Goal: Check status

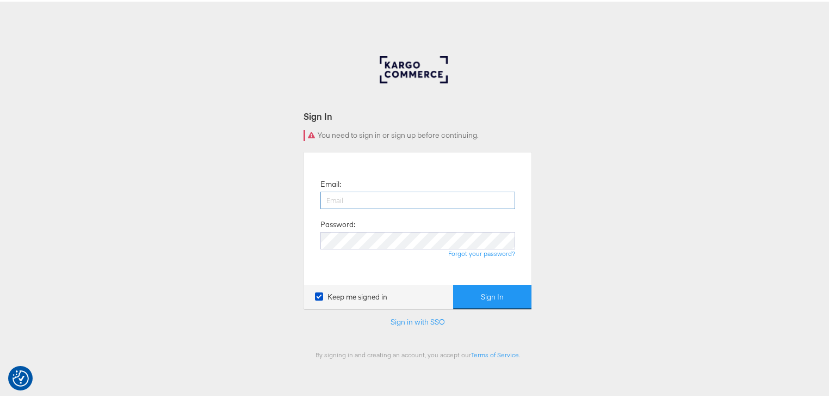
click at [379, 205] on input "email" at bounding box center [417, 198] width 195 height 17
type input "rayna.cheng@jdplc.com"
click at [453, 283] on button "Sign In" at bounding box center [492, 295] width 78 height 24
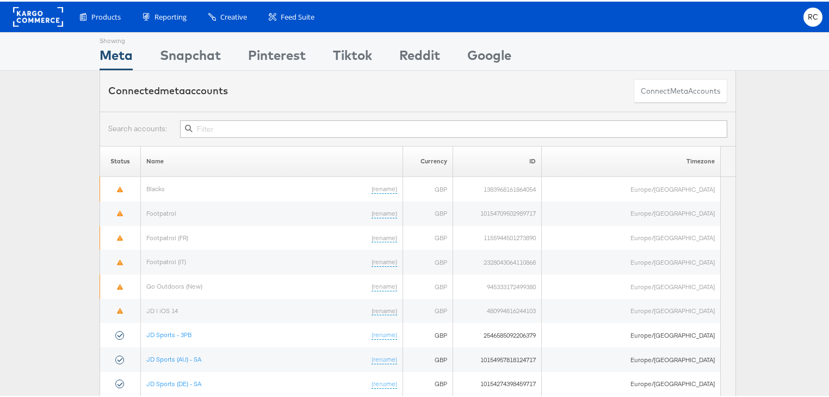
click at [223, 120] on input "text" at bounding box center [453, 127] width 547 height 17
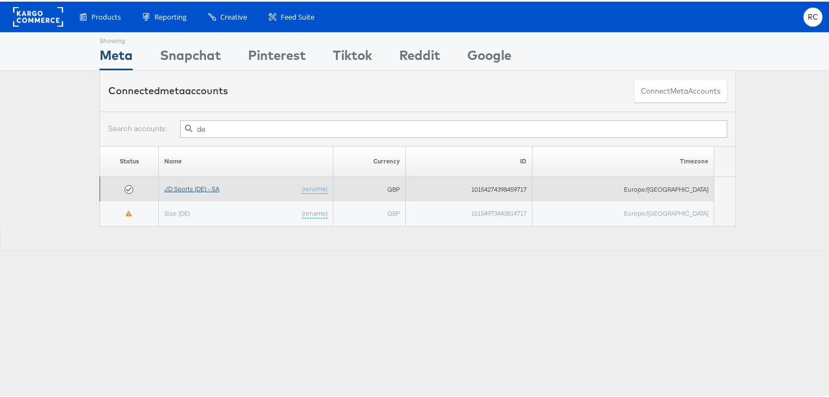
type input "de"
click at [199, 187] on link "JD Sports (DE) - SA" at bounding box center [191, 187] width 55 height 8
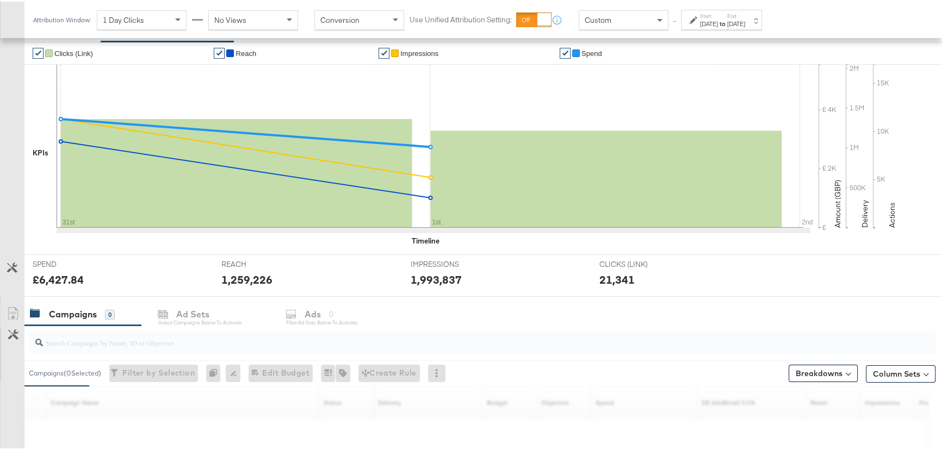
scroll to position [342, 0]
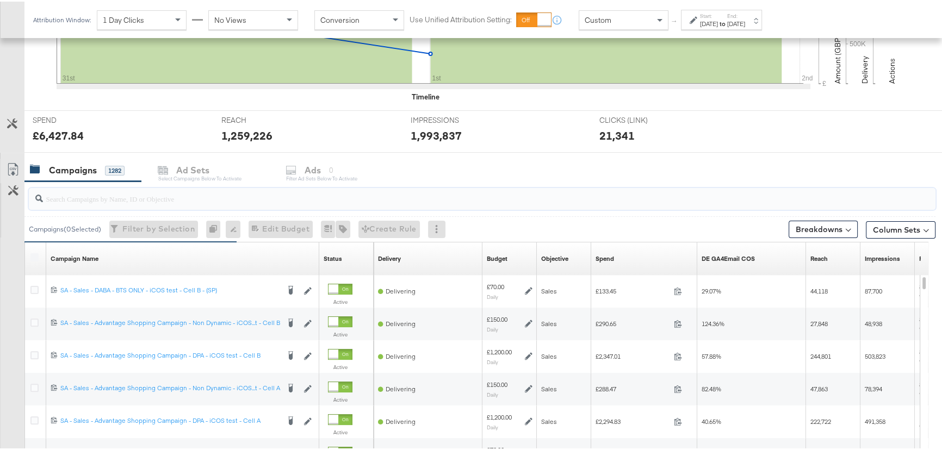
click at [180, 192] on input "search" at bounding box center [448, 192] width 811 height 21
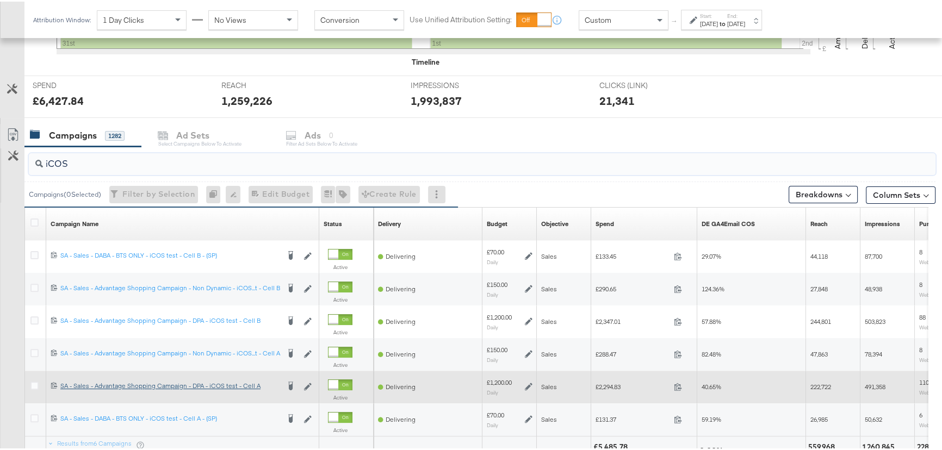
scroll to position [391, 0]
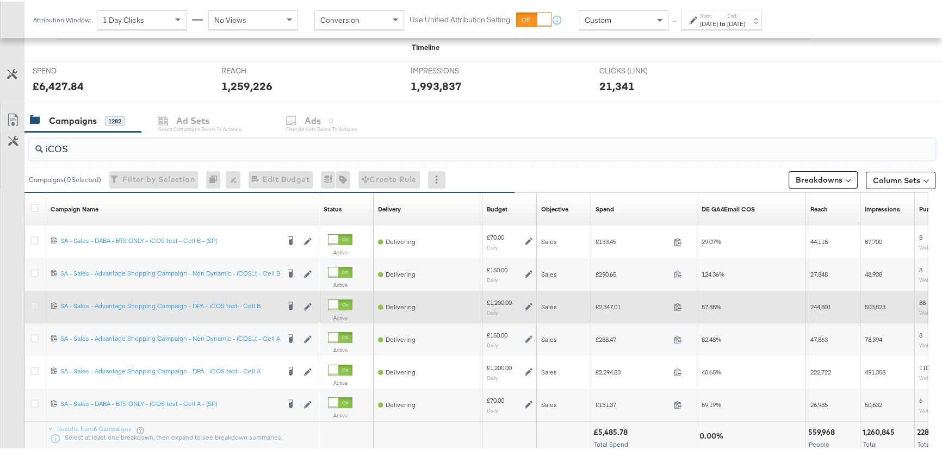
type input "iCOS"
click at [33, 305] on icon at bounding box center [34, 304] width 8 height 8
click at [0, 0] on input "checkbox" at bounding box center [0, 0] width 0 height 0
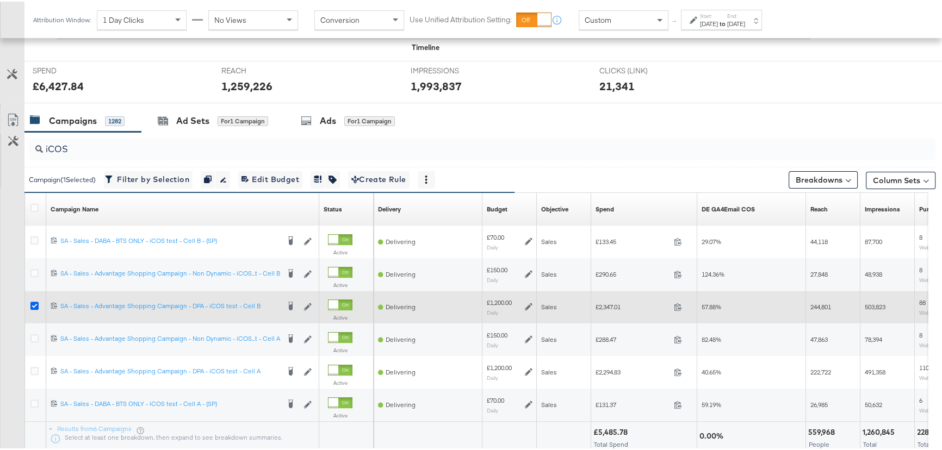
click at [33, 305] on icon at bounding box center [34, 304] width 8 height 8
click at [0, 0] on input "checkbox" at bounding box center [0, 0] width 0 height 0
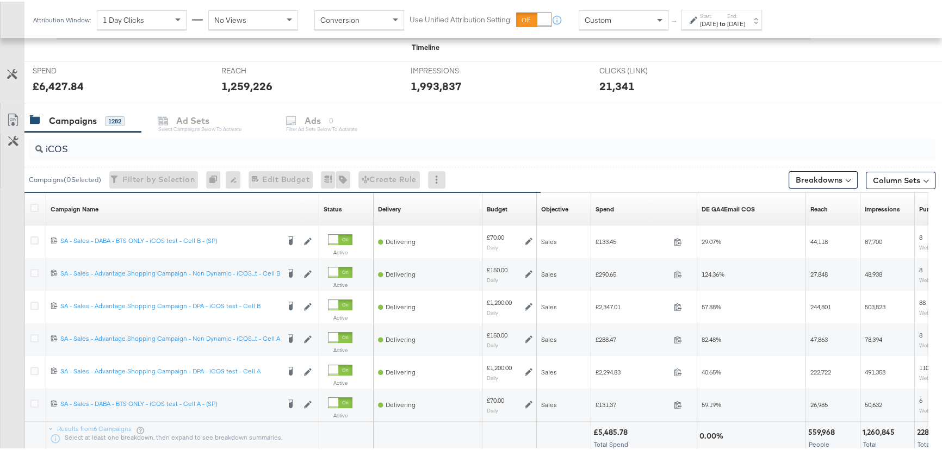
click at [745, 20] on div "Sep 1st 2025" at bounding box center [736, 22] width 18 height 9
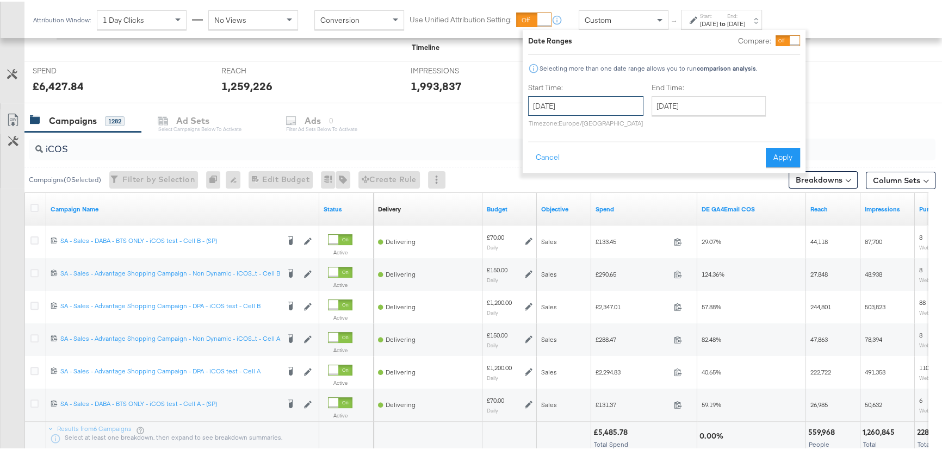
click at [608, 107] on input "August 31st 2025" at bounding box center [585, 105] width 115 height 20
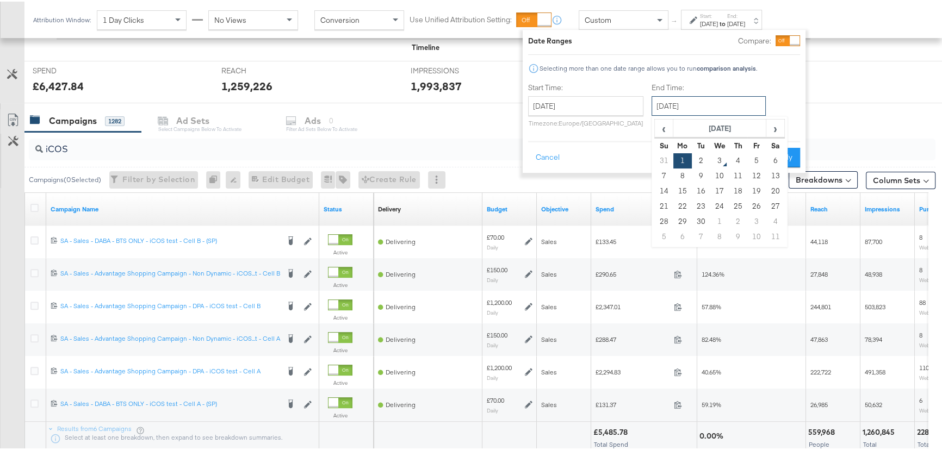
click at [728, 97] on input "September 1st 2025" at bounding box center [709, 105] width 114 height 20
click at [702, 160] on td "2" at bounding box center [701, 159] width 18 height 15
type input "September 2nd 2025"
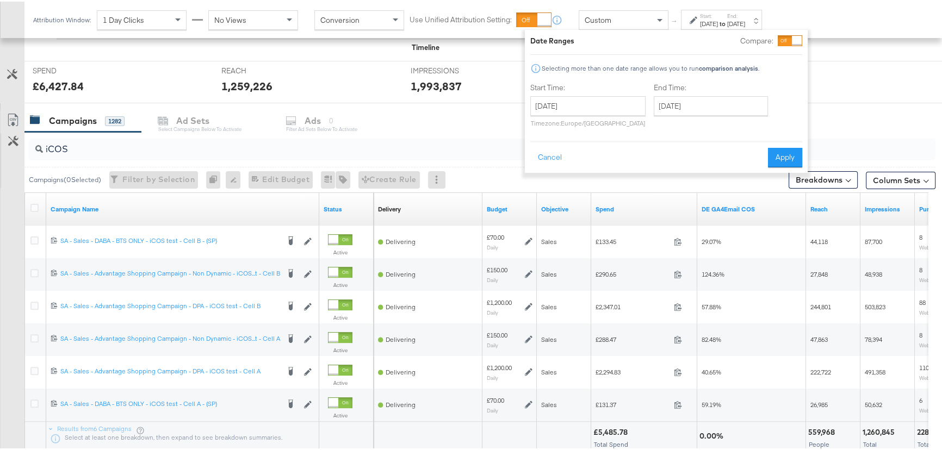
click at [767, 157] on div "Cancel Apply" at bounding box center [666, 152] width 272 height 27
click at [772, 157] on button "Apply" at bounding box center [785, 156] width 34 height 20
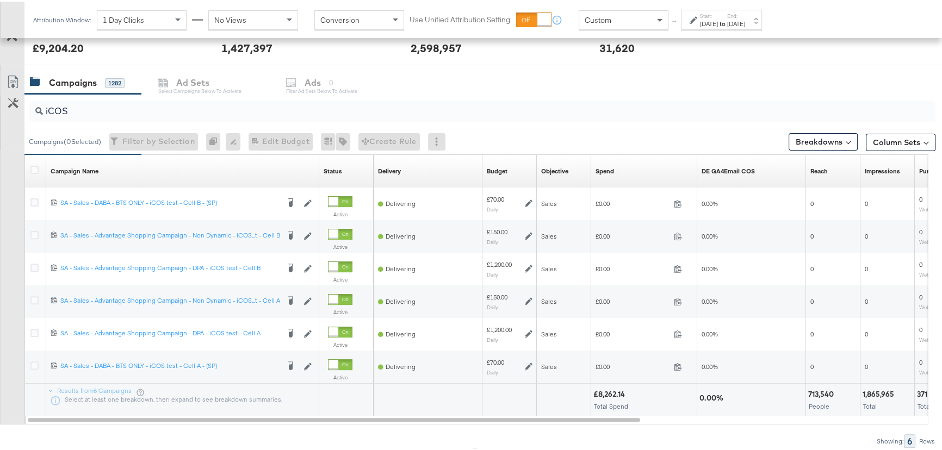
scroll to position [441, 0]
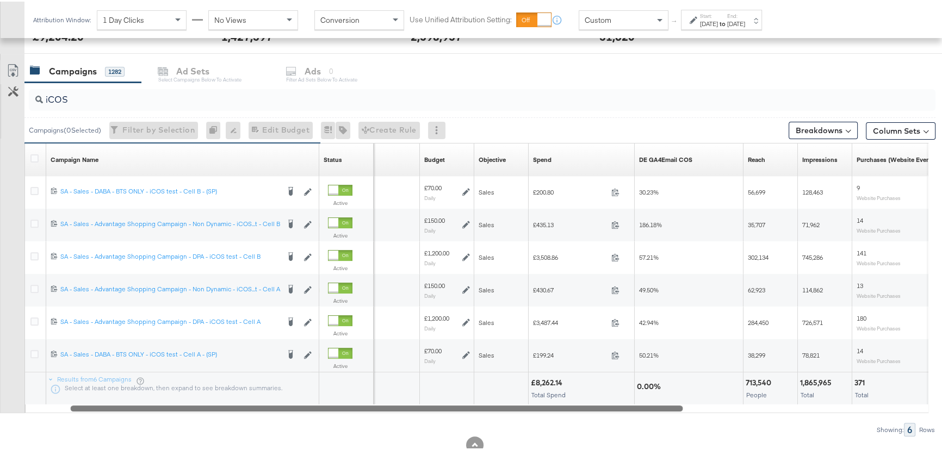
drag, startPoint x: 538, startPoint y: 404, endPoint x: 588, endPoint y: 411, distance: 49.9
click at [588, 411] on div "Campaign Name Sorting Unavailable Status Sorting Unavailable Delivery Sorting U…" at bounding box center [476, 276] width 904 height 270
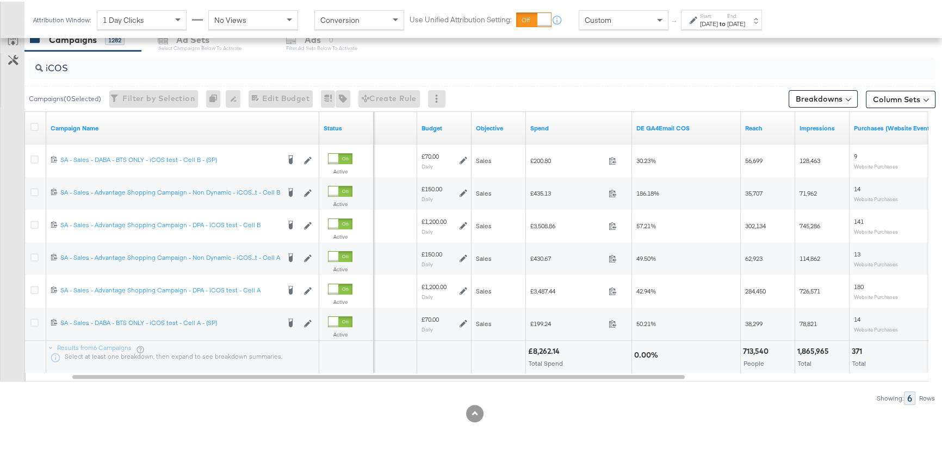
scroll to position [324, 0]
